Goal: Information Seeking & Learning: Learn about a topic

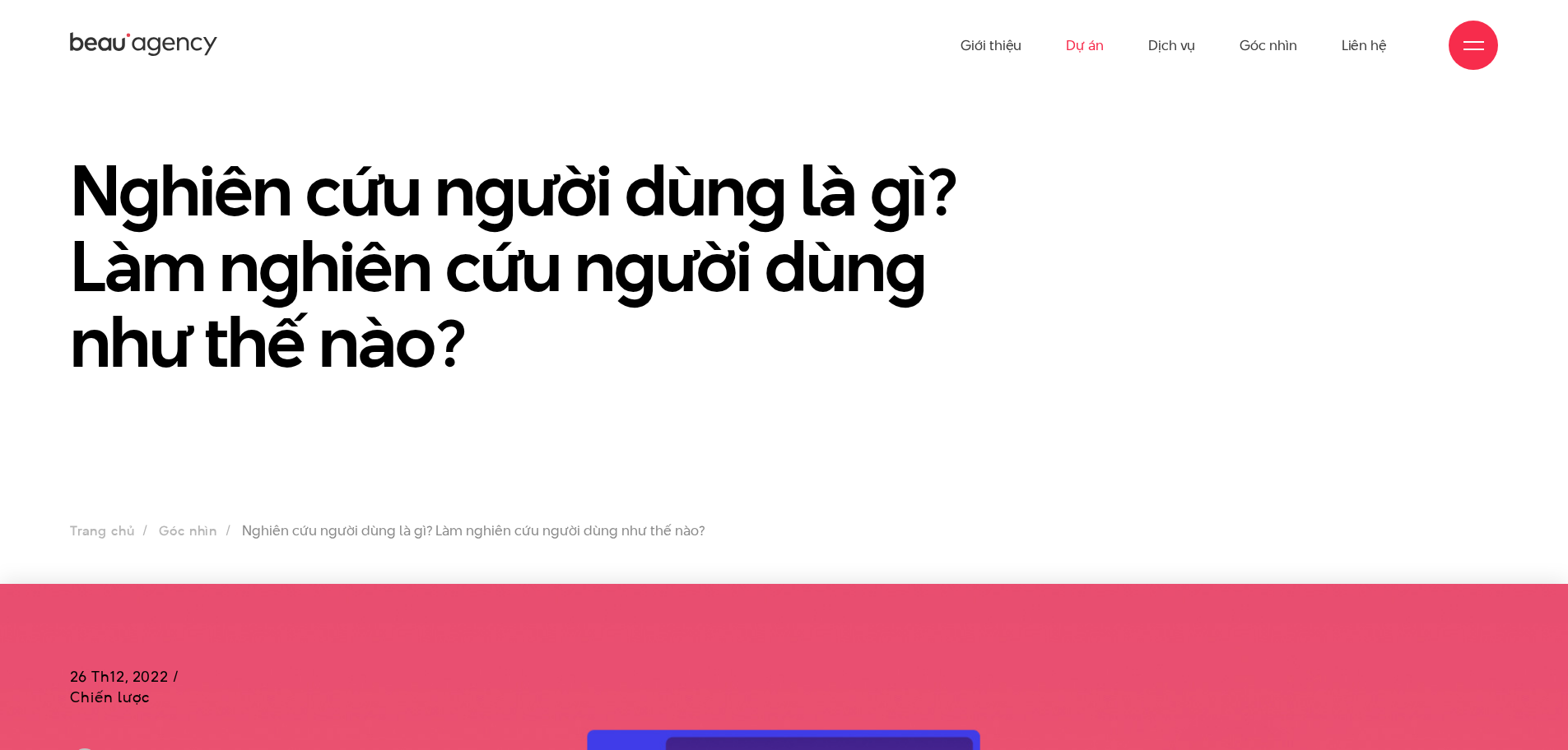
click at [1084, 49] on link "Dự án" at bounding box center [1084, 45] width 38 height 91
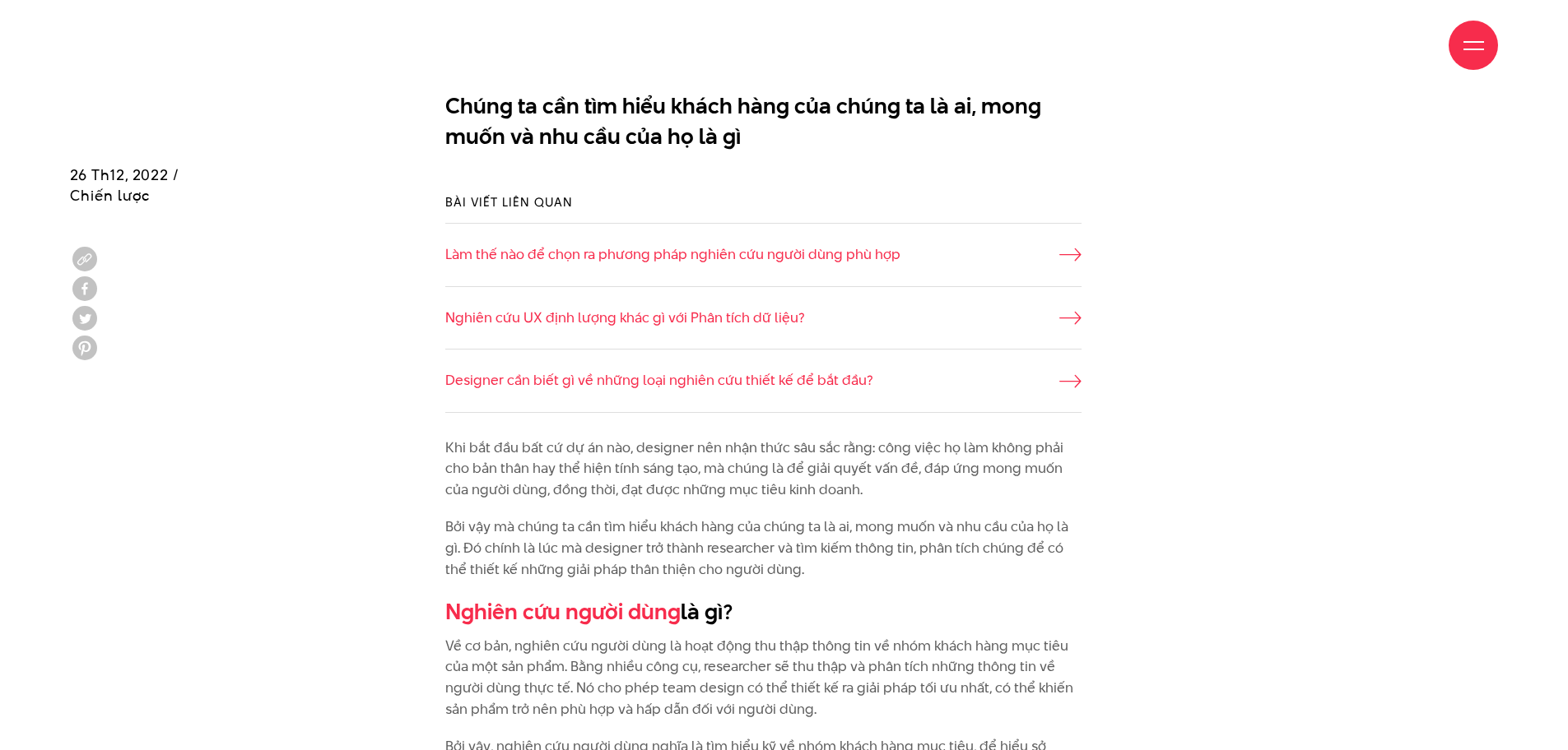
scroll to position [1234, 0]
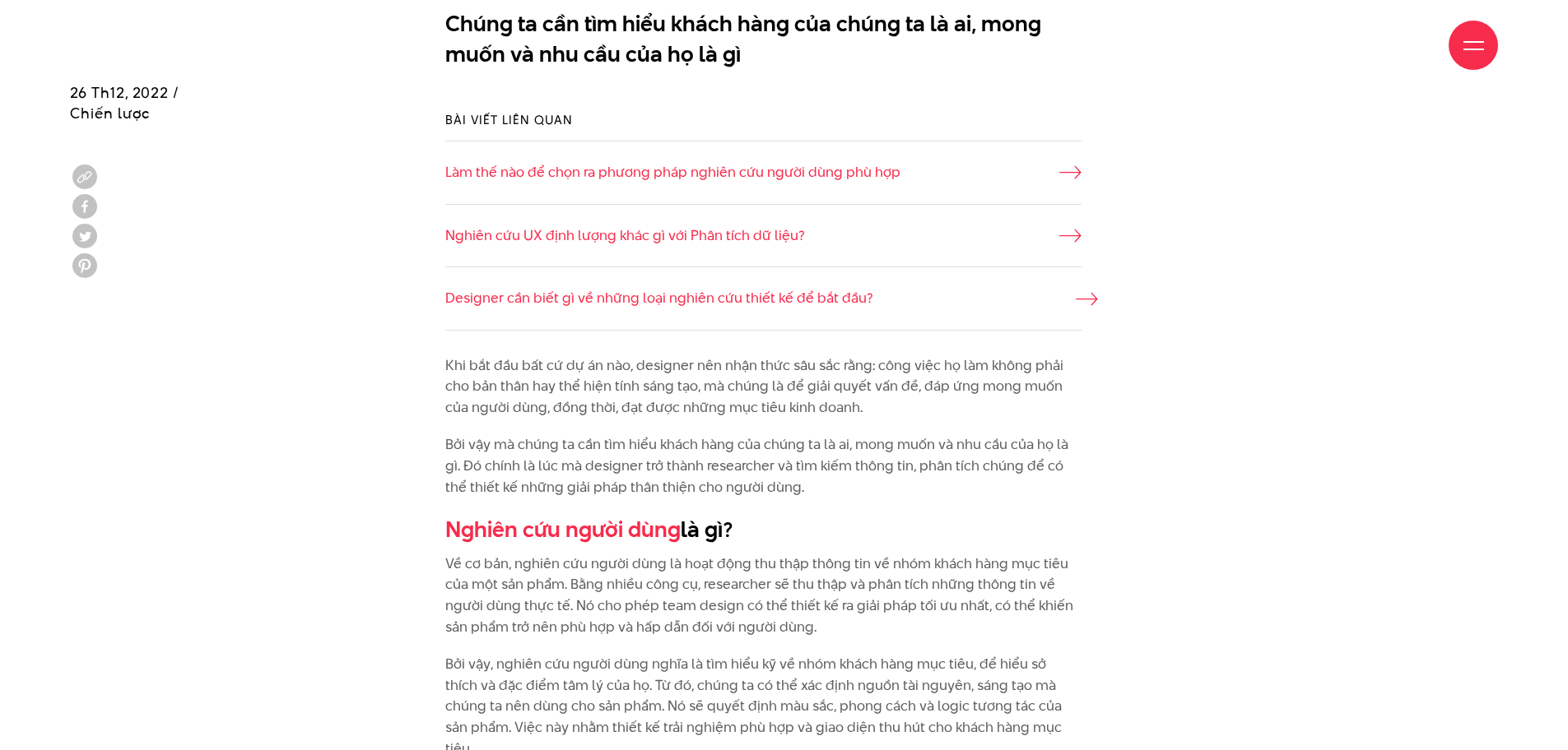
click at [548, 297] on link "Designer cần biết gì về những loại nghiên cứu thiết kế để bắt đầu?" at bounding box center [763, 298] width 636 height 21
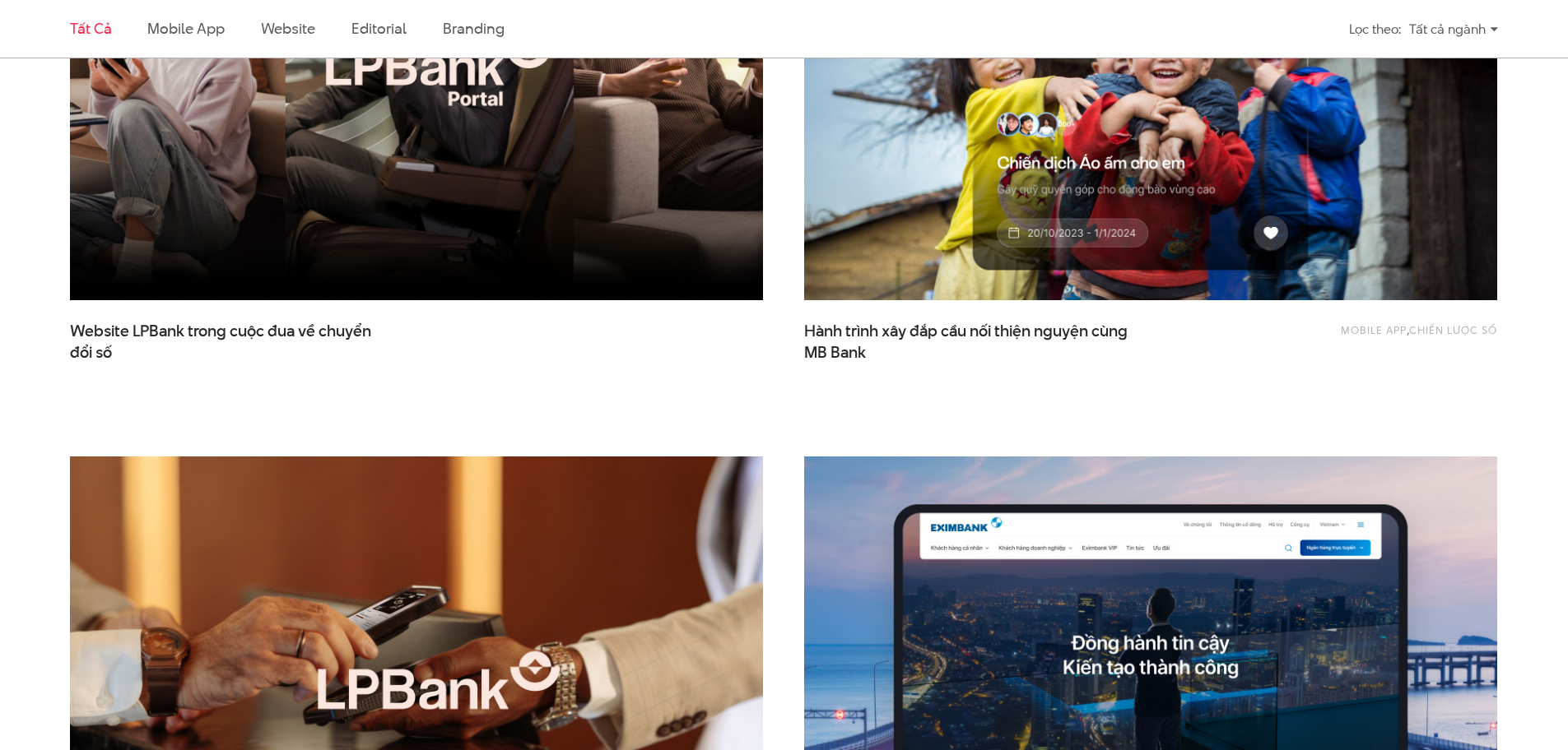
scroll to position [412, 0]
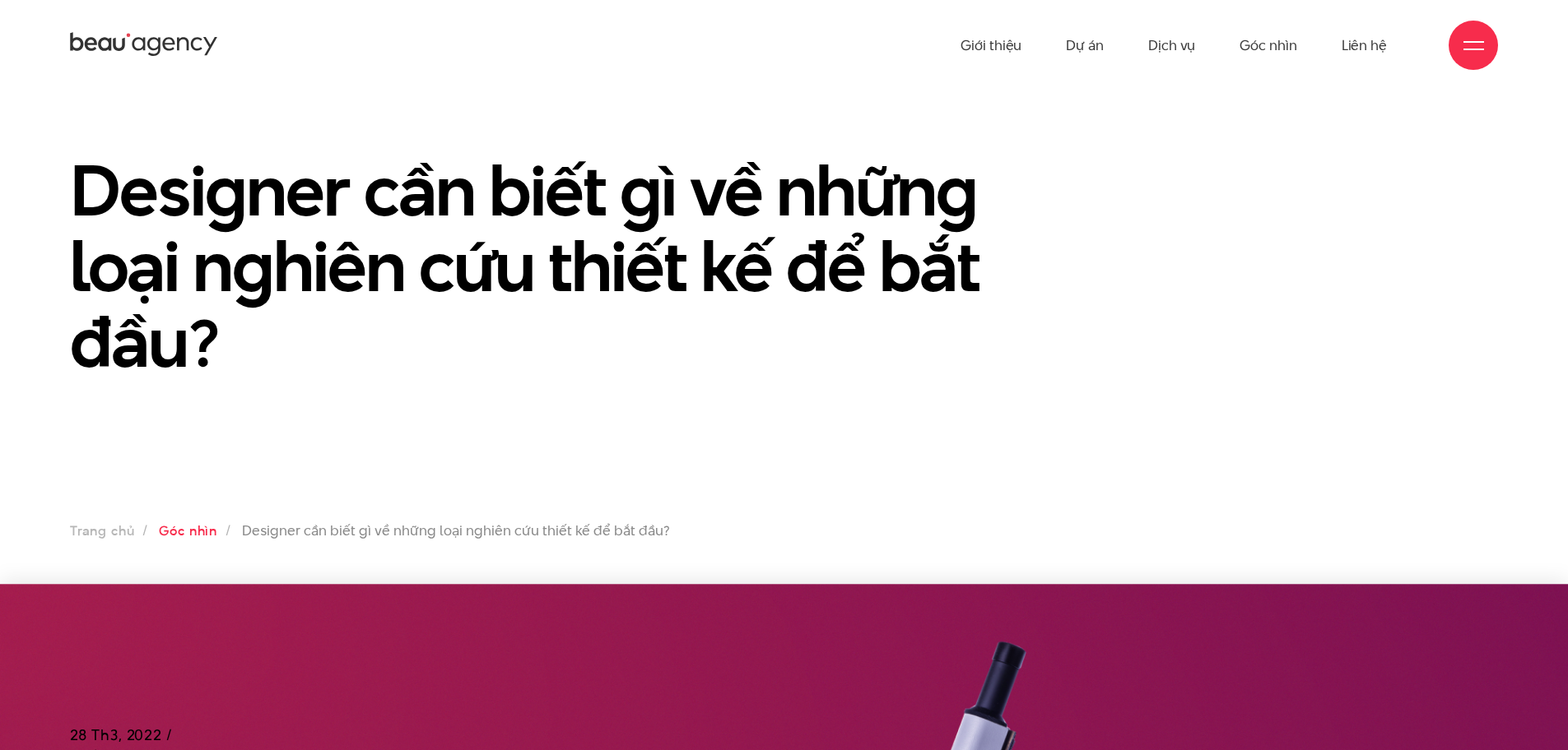
click at [209, 526] on link "Góc nhìn" at bounding box center [188, 531] width 58 height 19
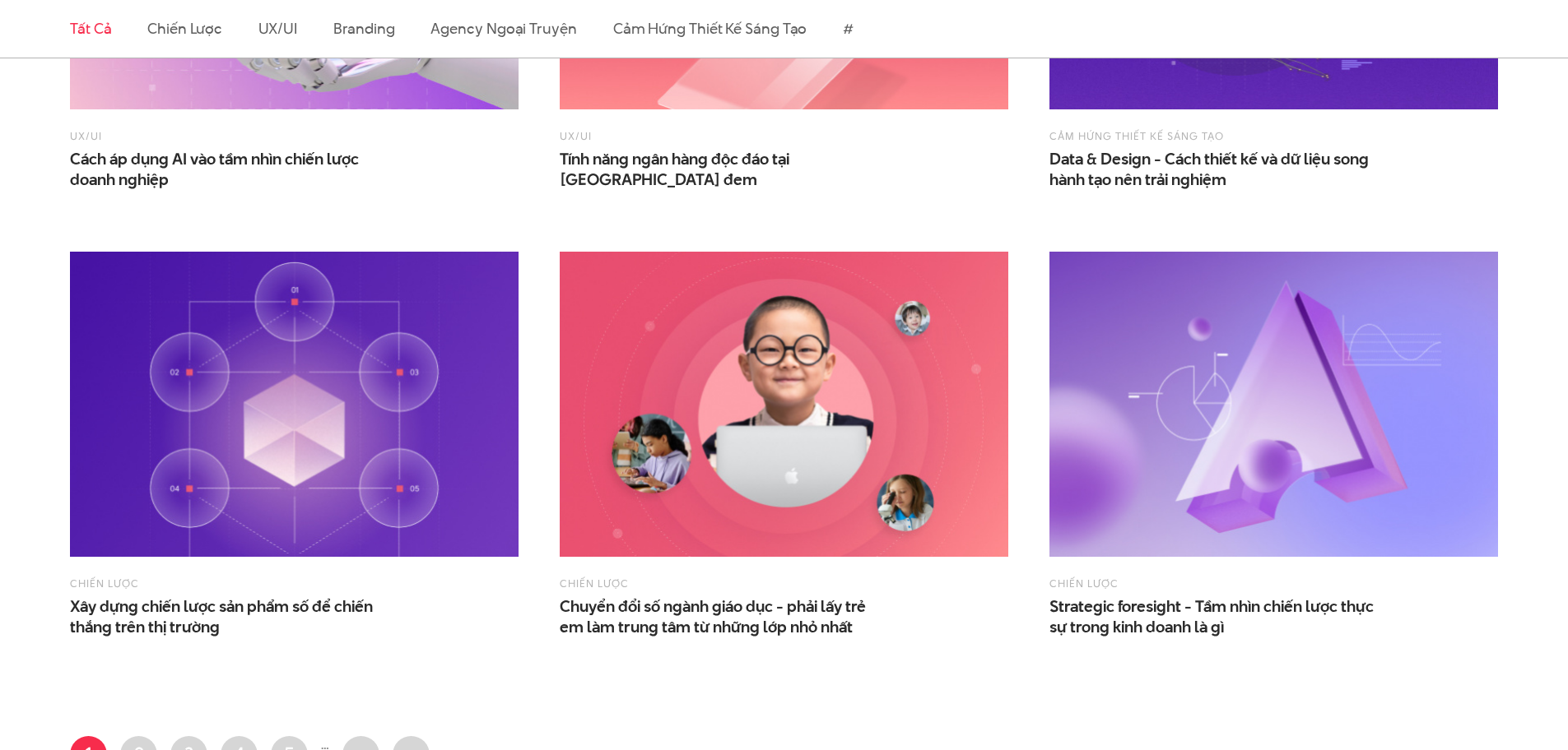
scroll to position [2797, 0]
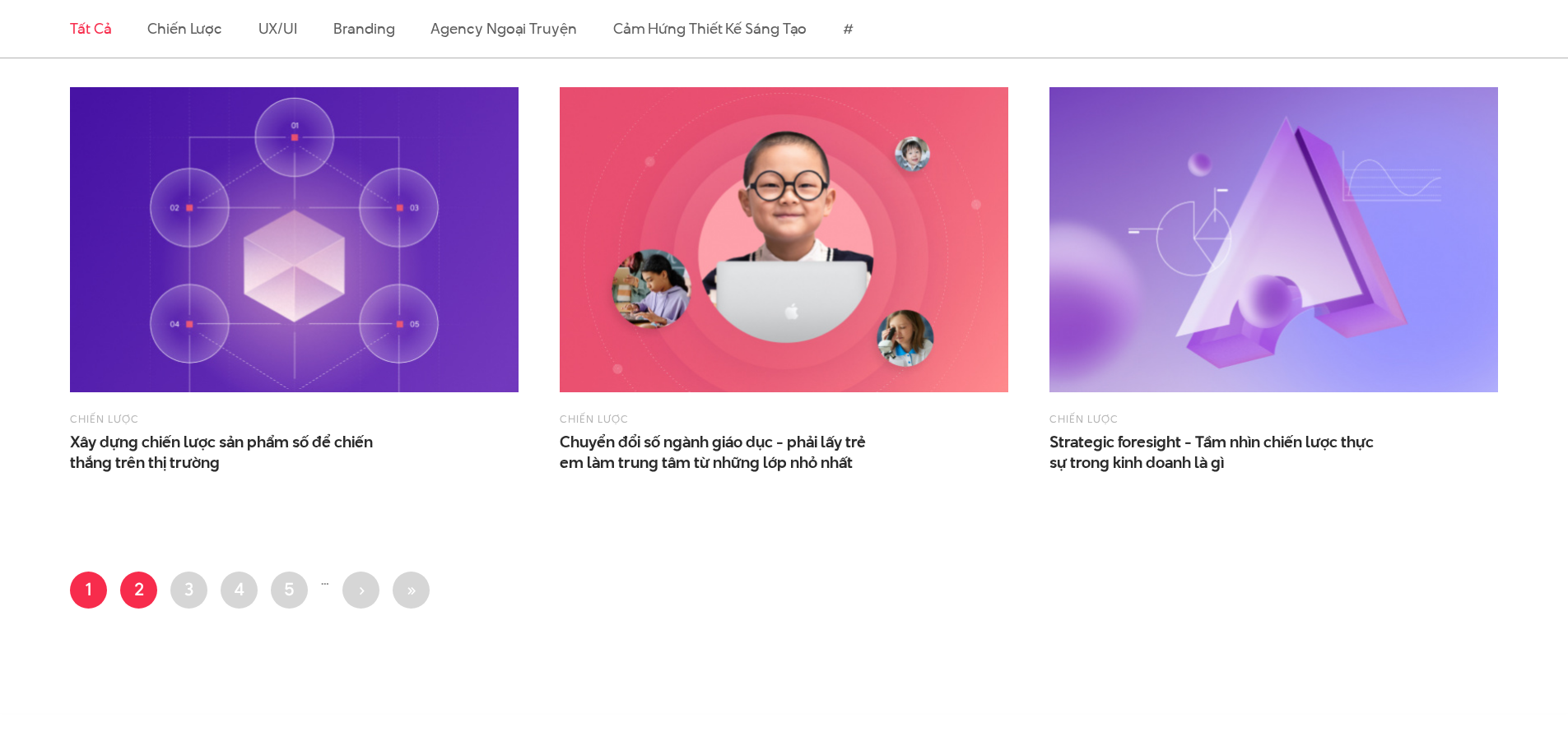
click at [129, 590] on link "Trang 2" at bounding box center [138, 589] width 37 height 37
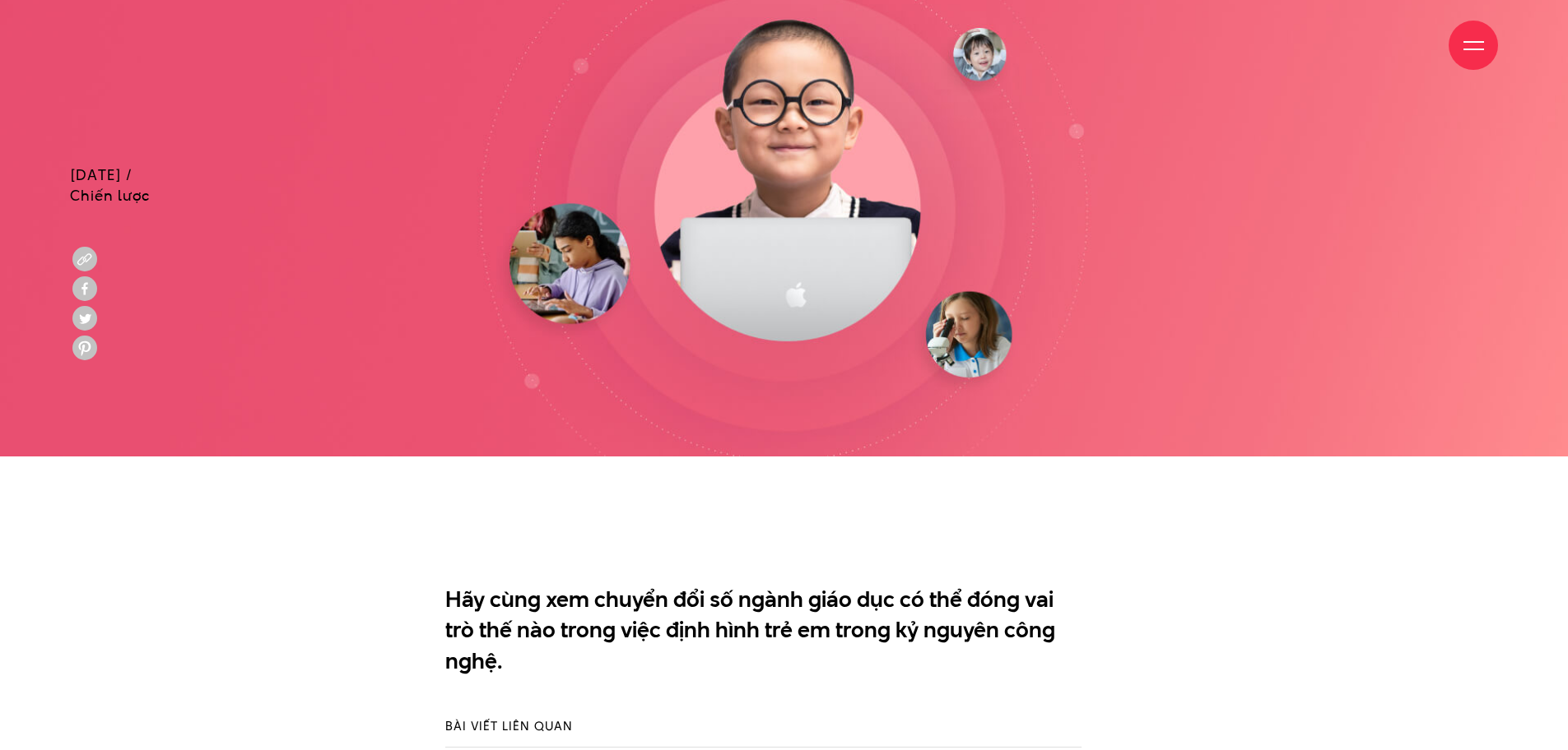
scroll to position [987, 0]
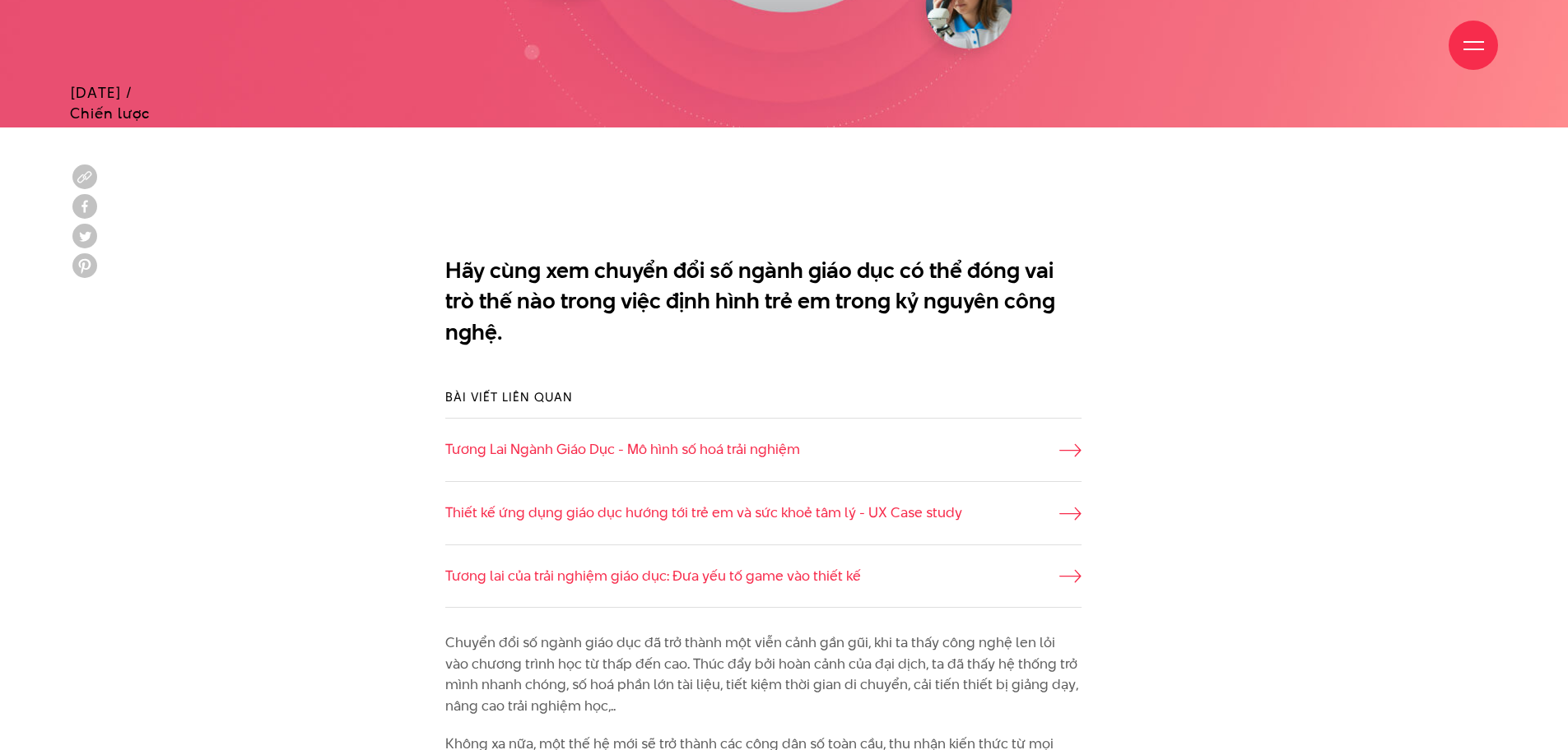
click at [1224, 460] on div "Bài viết liên quan Tương Lai Ngành Giáo Dục - Mô hình số hoá trải nghiệm Thiết …" at bounding box center [784, 498] width 1469 height 269
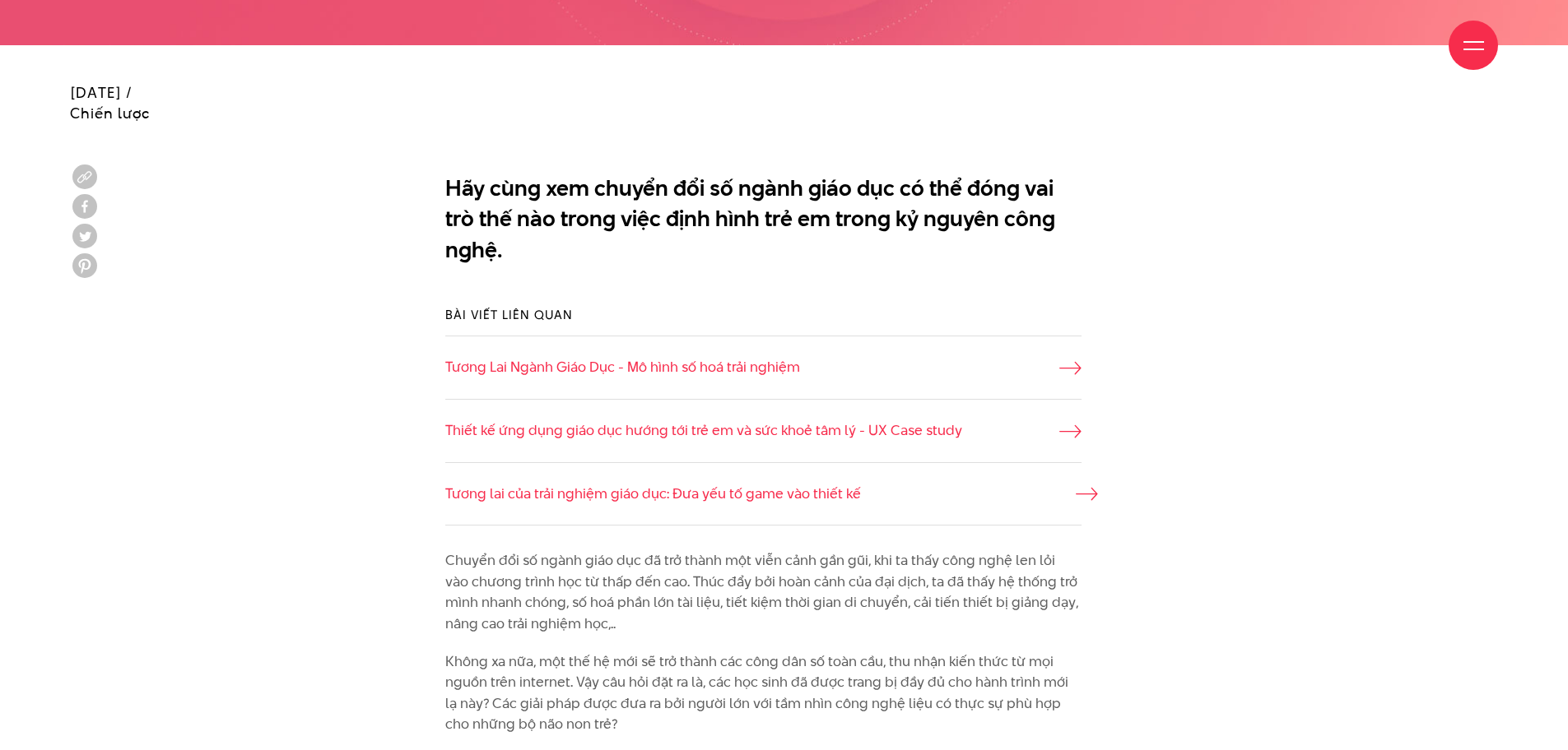
scroll to position [1398, 0]
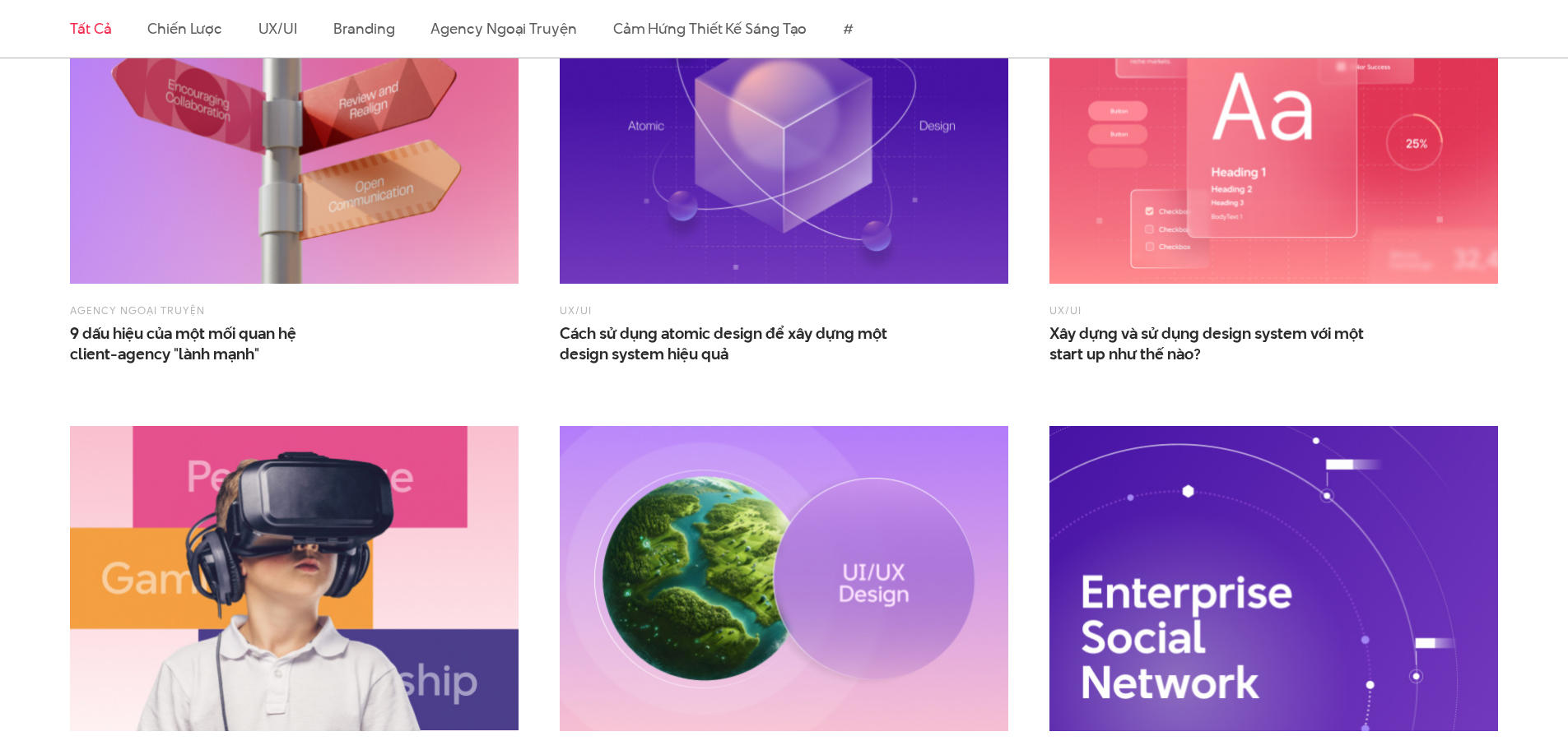
scroll to position [1892, 0]
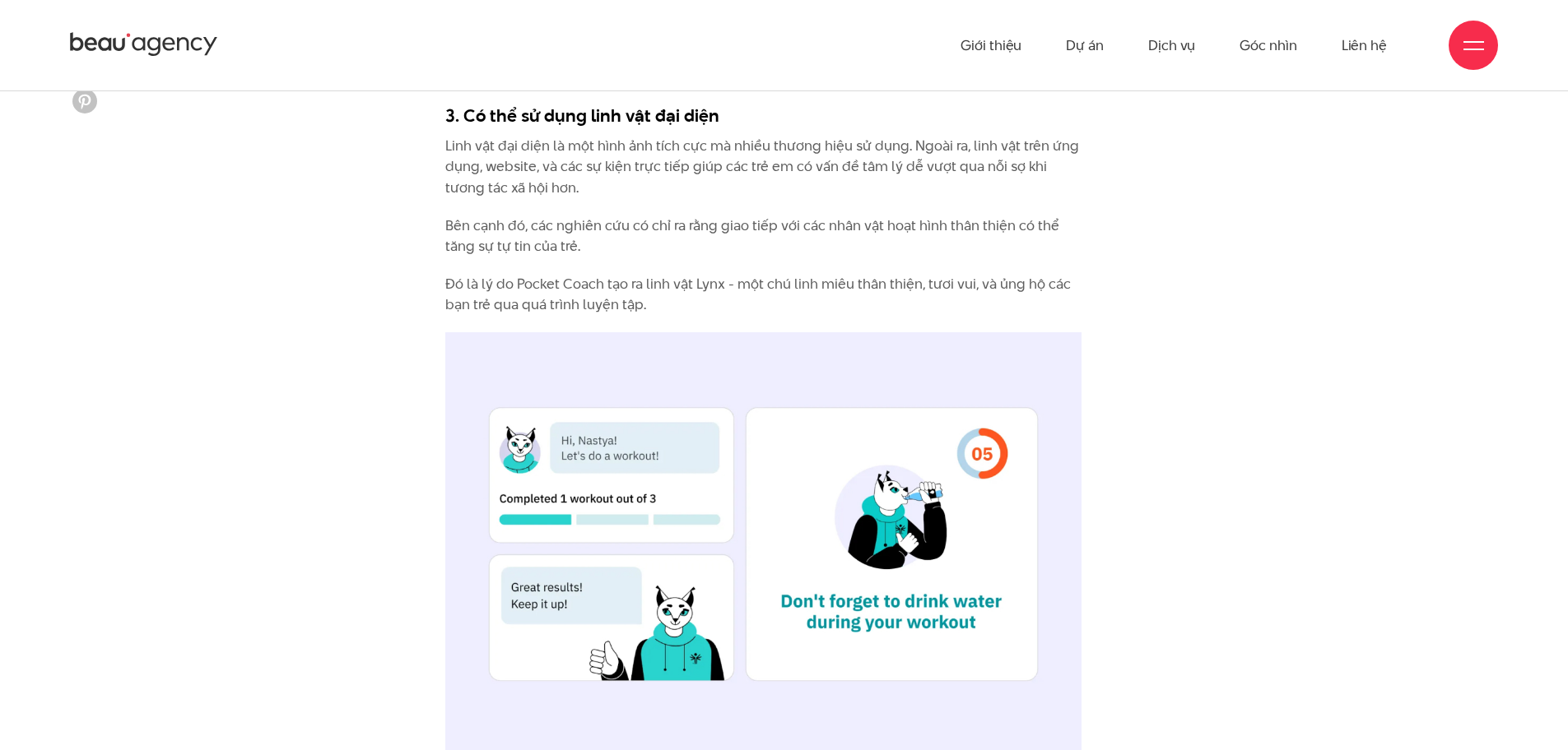
scroll to position [3455, 0]
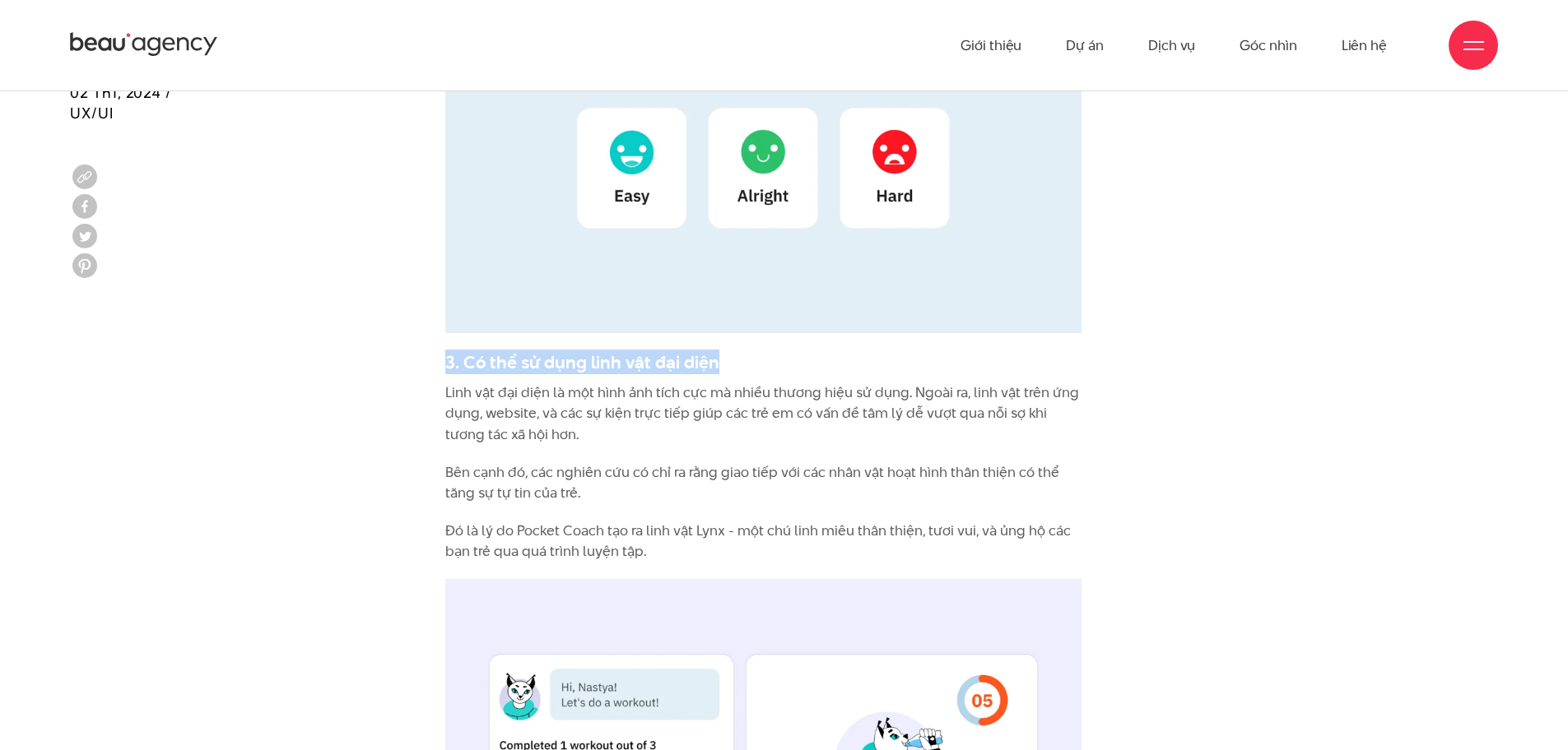
drag, startPoint x: 716, startPoint y: 307, endPoint x: 450, endPoint y: 308, distance: 266.0
click at [450, 349] on h3 "3. Có thể sử dụng linh vật đại diện" at bounding box center [763, 361] width 636 height 25
copy h3 "3. Có thể sử dụng linh vật đại diện"
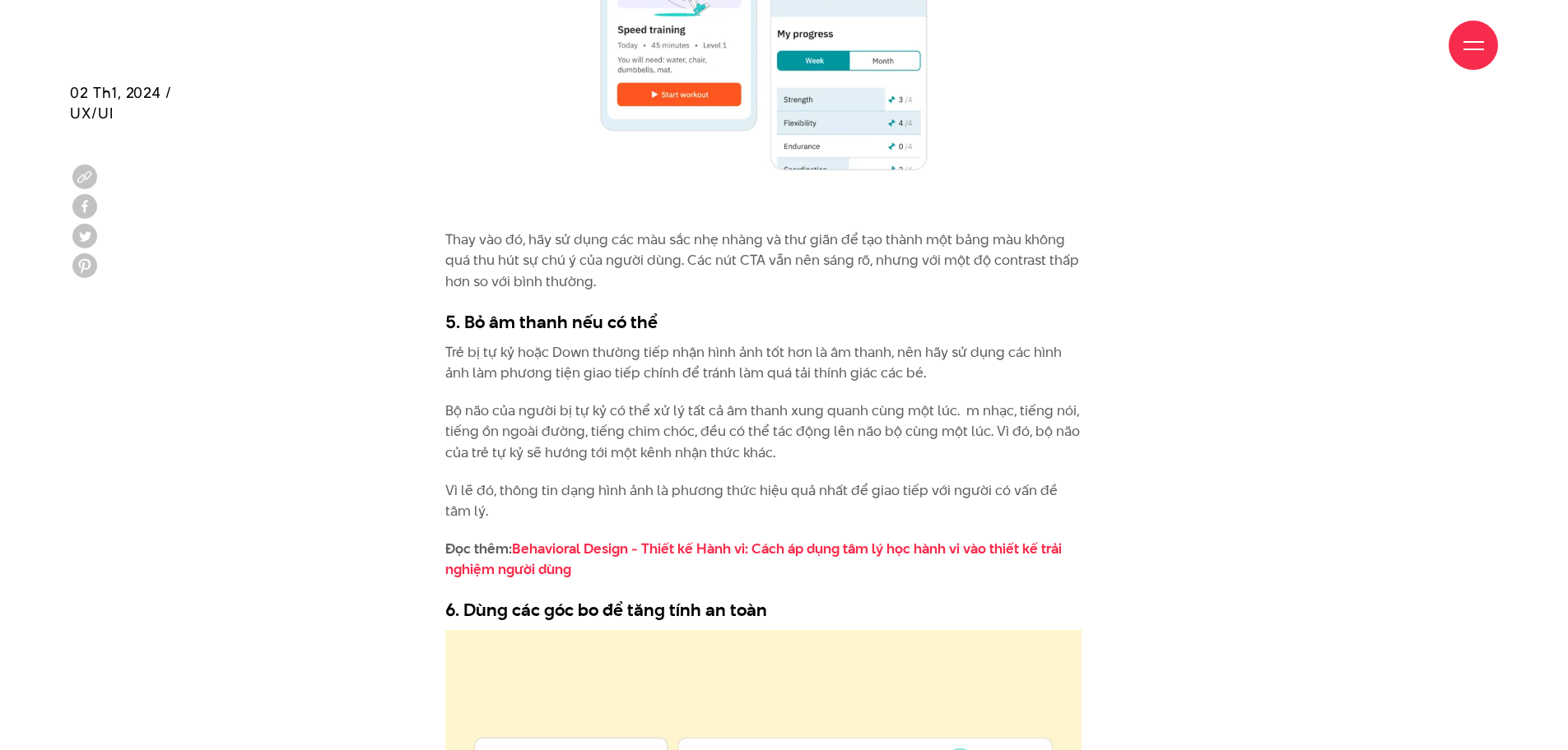
scroll to position [5183, 0]
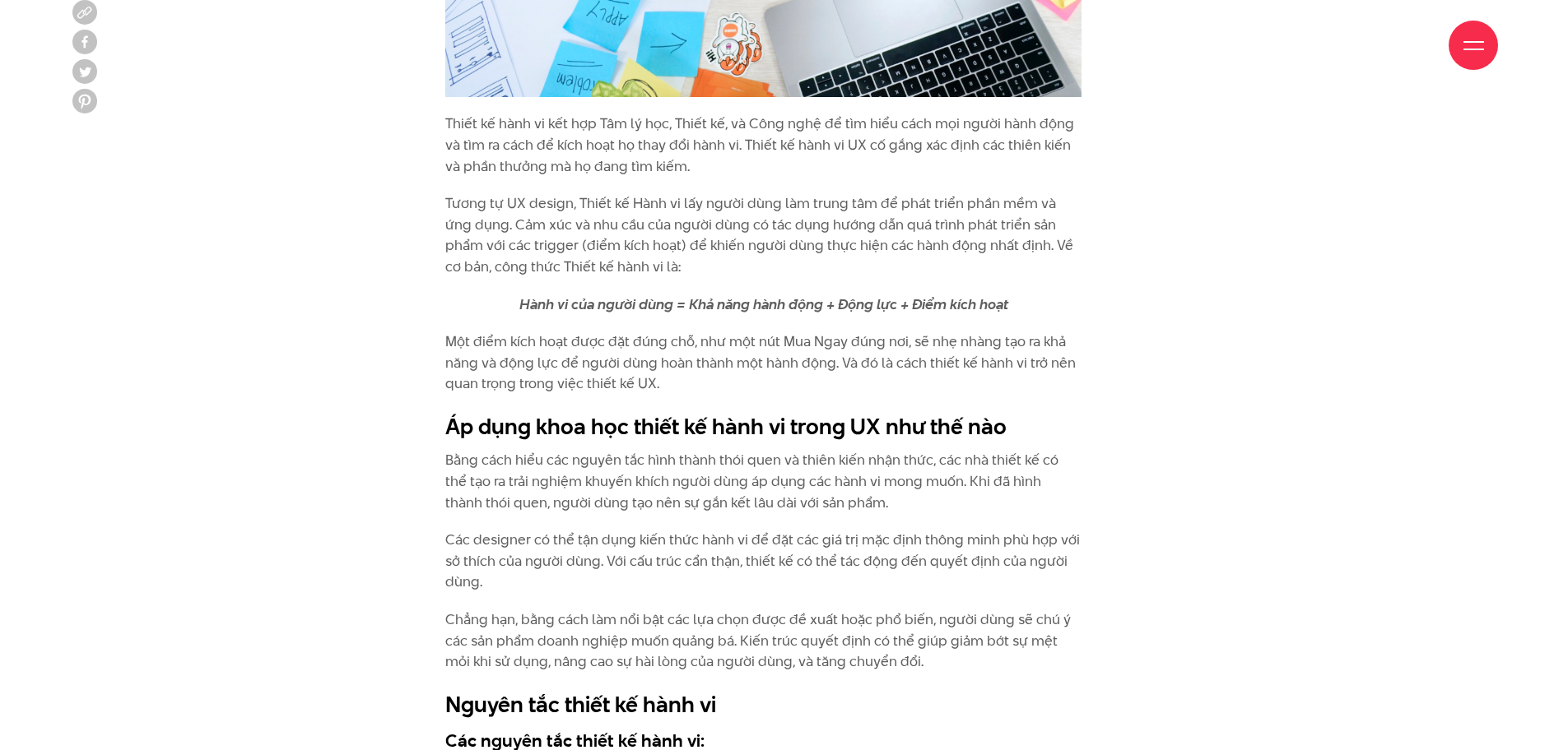
scroll to position [2550, 0]
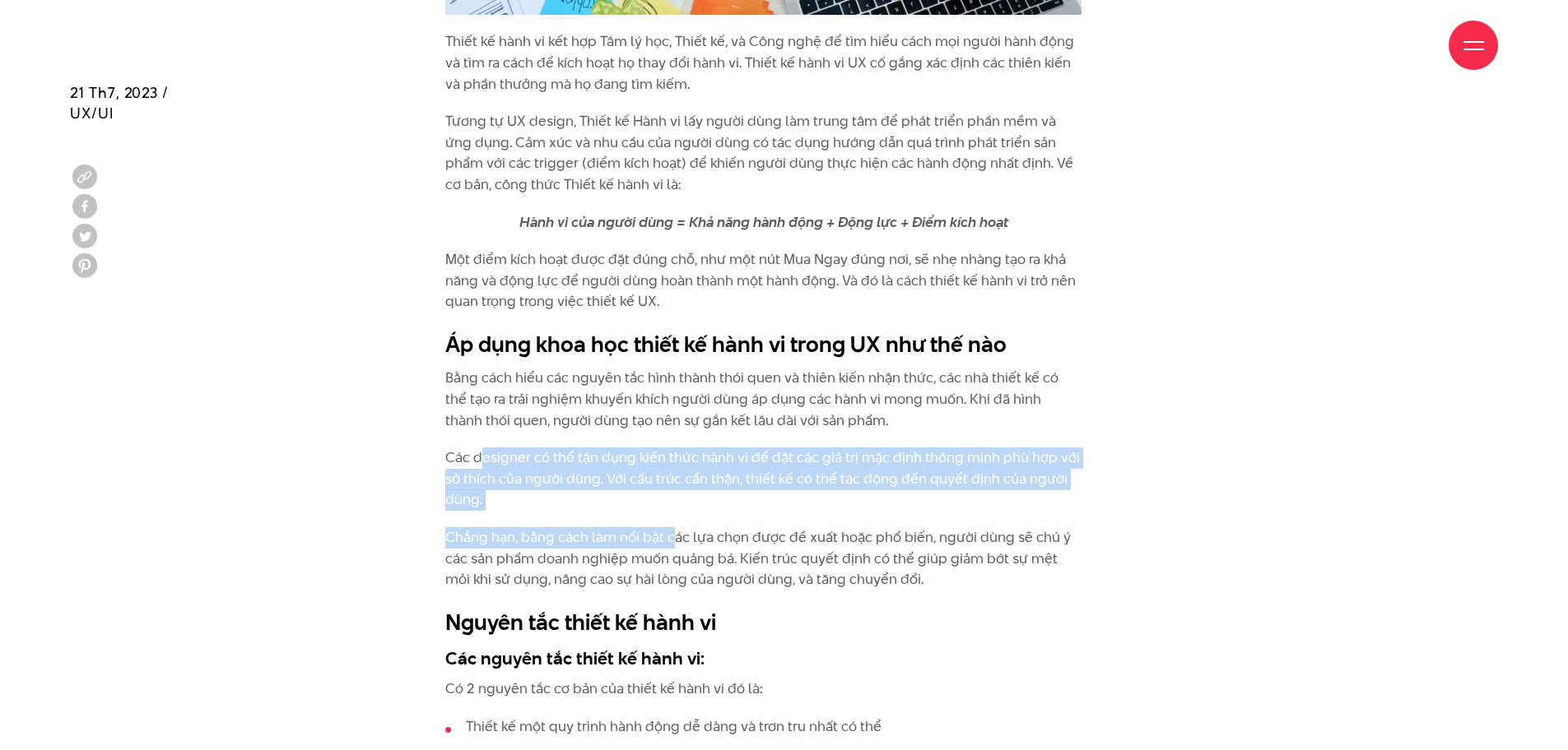
drag, startPoint x: 479, startPoint y: 458, endPoint x: 675, endPoint y: 515, distance: 204.1
click at [675, 515] on div "Thiết kế một trải nghiệm đòi hỏi một designer phải nhập tâm hoàn toàn vào cuộc …" at bounding box center [763, 741] width 636 height 3389
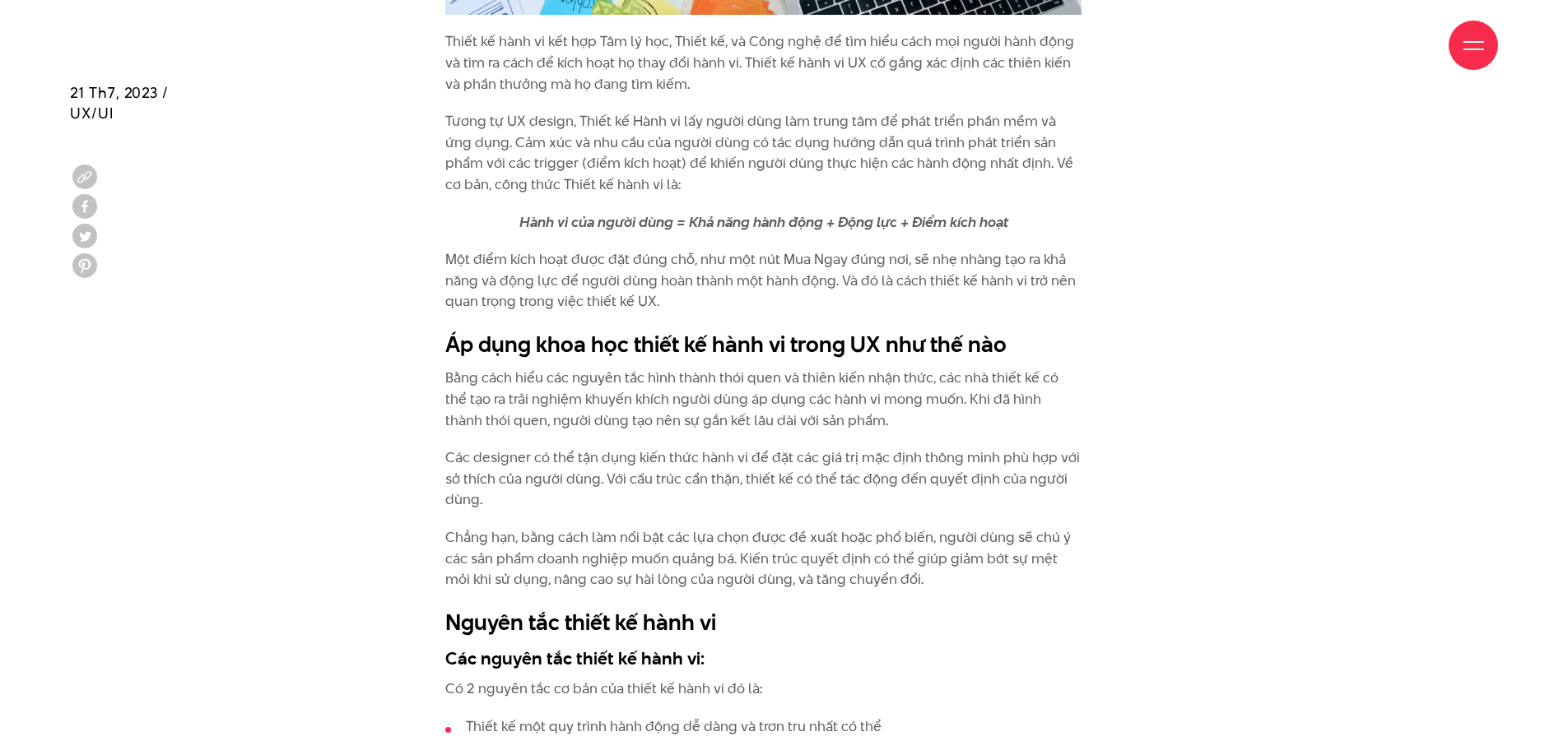
click at [679, 515] on div "Thiết kế một trải nghiệm đòi hỏi một designer phải nhập tâm hoàn toàn vào cuộc …" at bounding box center [763, 741] width 636 height 3389
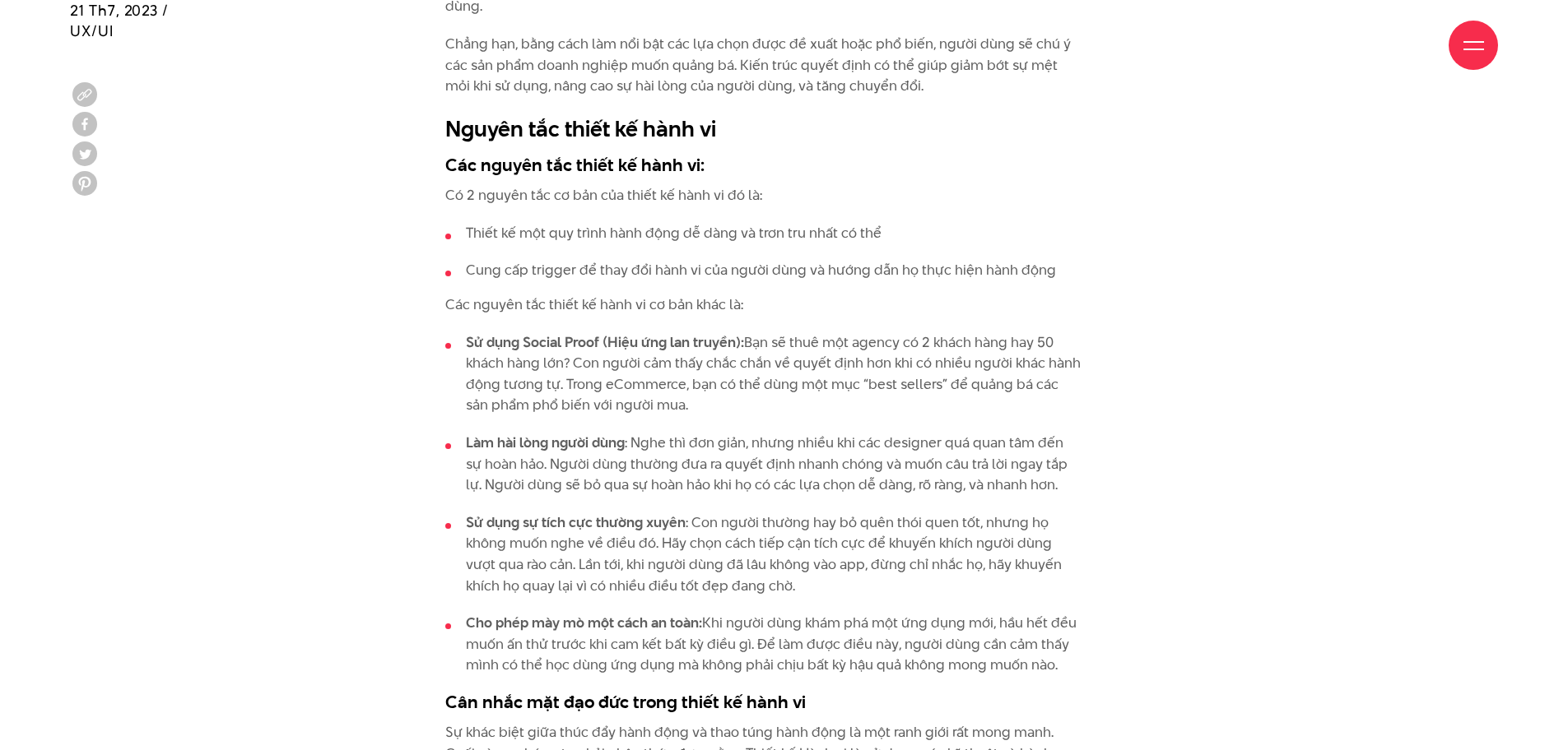
scroll to position [3126, 0]
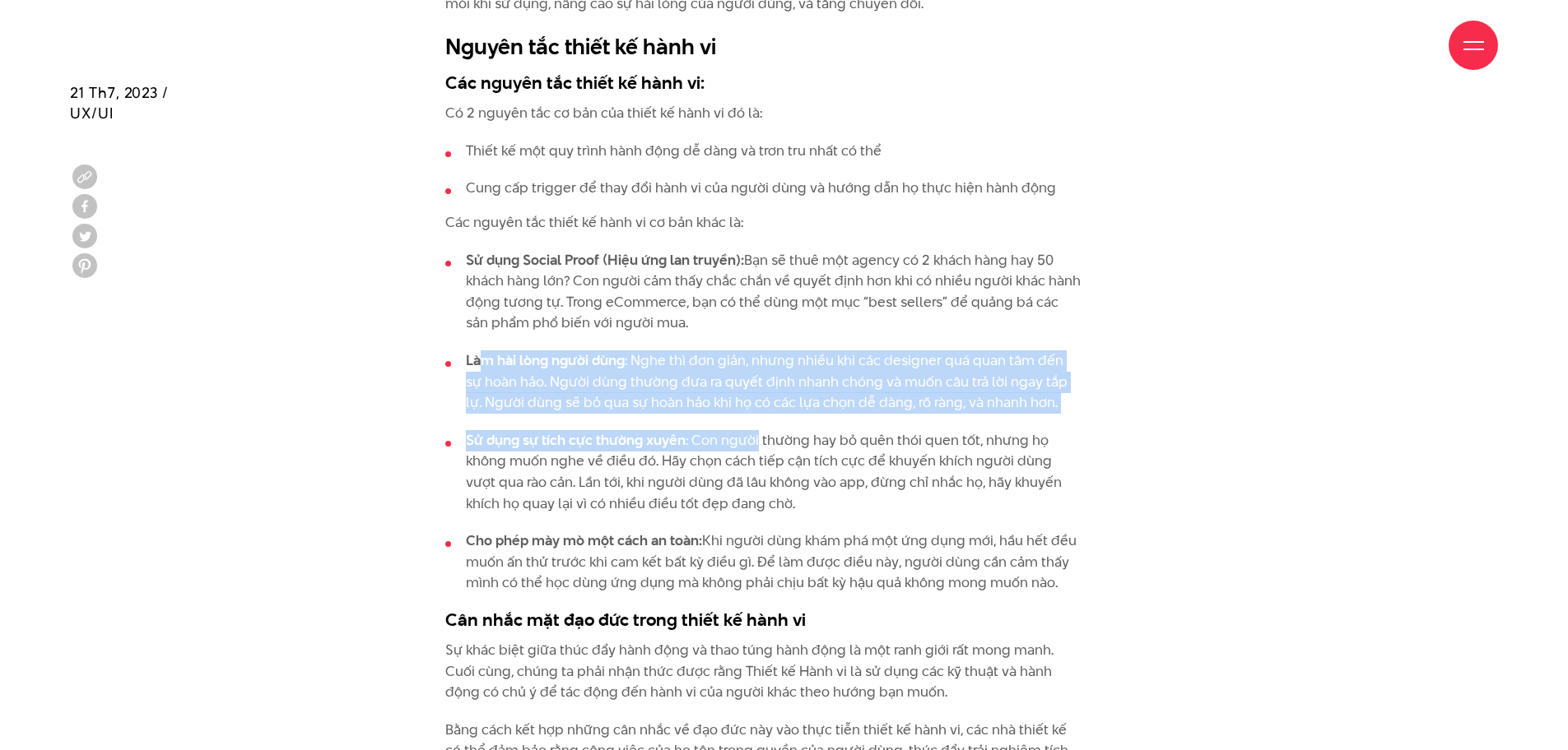
drag, startPoint x: 479, startPoint y: 365, endPoint x: 755, endPoint y: 419, distance: 281.2
click at [755, 419] on ul "Sử dụng Social Proof (Hiệu ứng lan truyền): Bạn sẽ thuê một agency có 2 khách h…" at bounding box center [763, 422] width 636 height 344
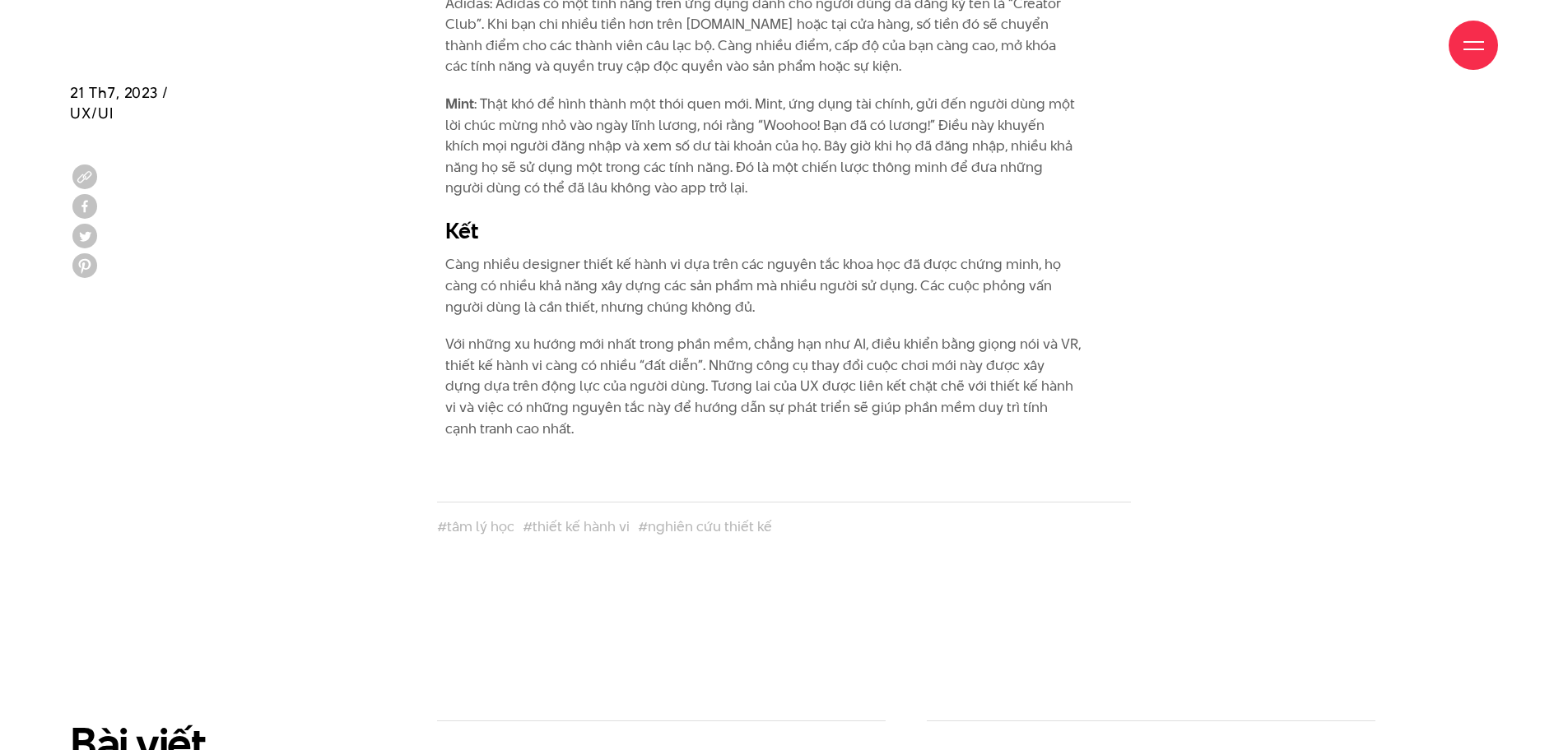
scroll to position [4854, 0]
